Goal: Transaction & Acquisition: Download file/media

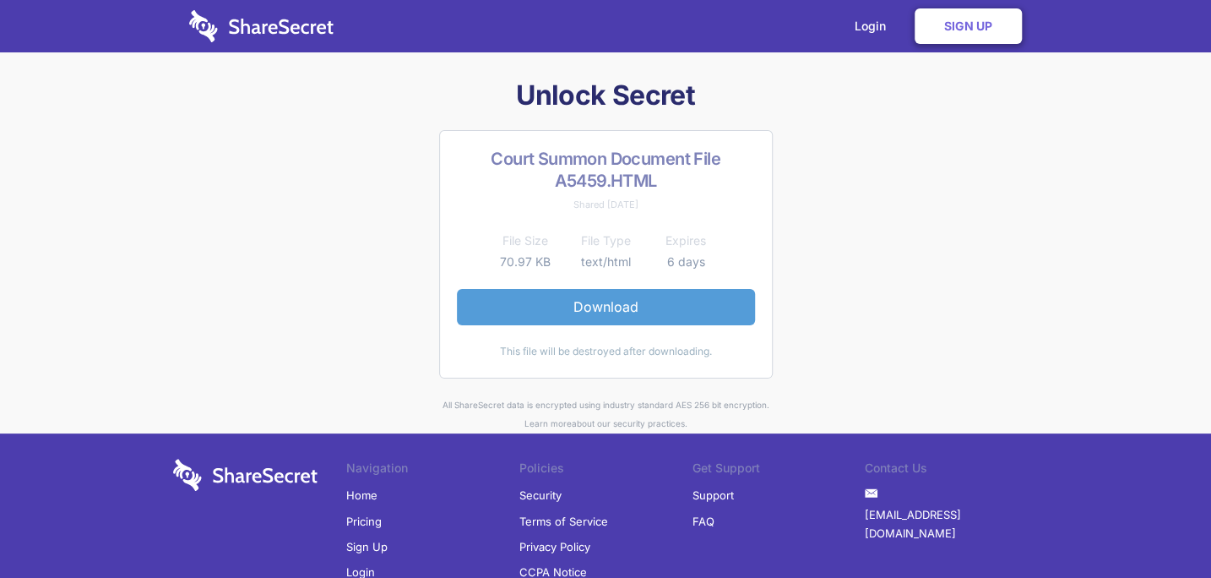
click at [609, 301] on link "Download" at bounding box center [606, 306] width 298 height 35
click at [617, 305] on link "Download" at bounding box center [606, 306] width 298 height 35
